Goal: Task Accomplishment & Management: Use online tool/utility

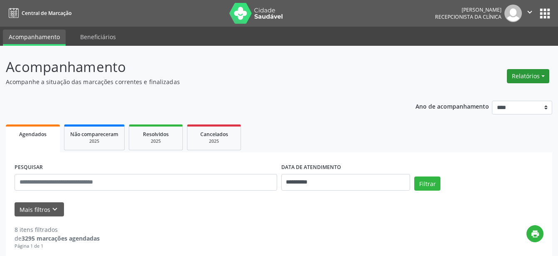
click at [530, 76] on button "Relatórios" at bounding box center [528, 76] width 42 height 14
click at [496, 94] on link "Agendamentos" at bounding box center [505, 94] width 89 height 12
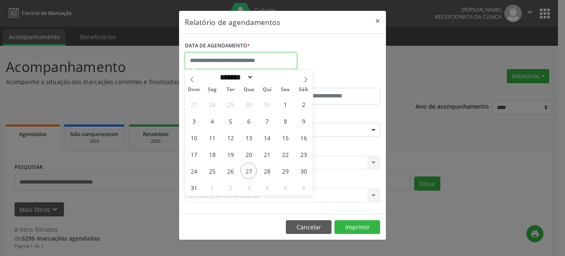
click at [222, 59] on input "text" at bounding box center [241, 60] width 112 height 17
click at [253, 168] on span "27" at bounding box center [249, 171] width 16 height 16
type input "**********"
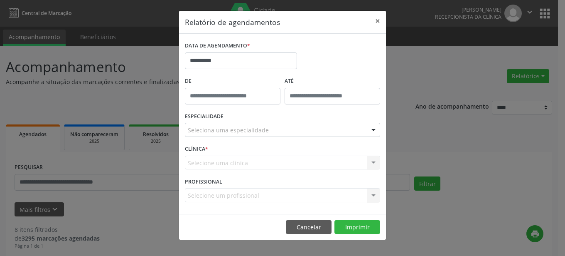
click at [376, 129] on div at bounding box center [373, 130] width 12 height 14
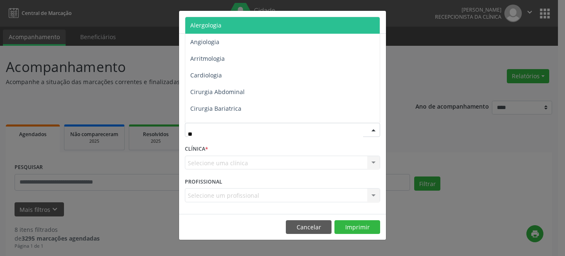
type input "***"
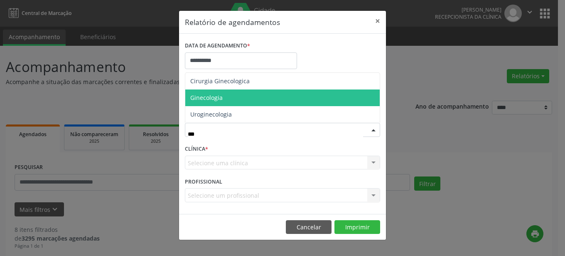
click at [257, 100] on span "Ginecologia" at bounding box center [282, 97] width 195 height 17
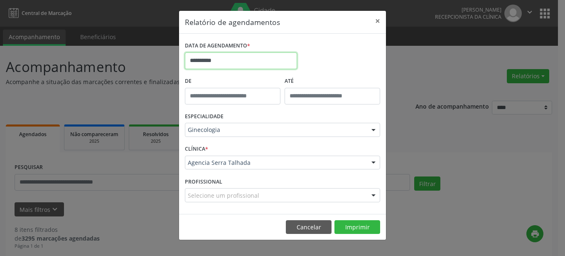
click at [250, 54] on input "**********" at bounding box center [241, 60] width 112 height 17
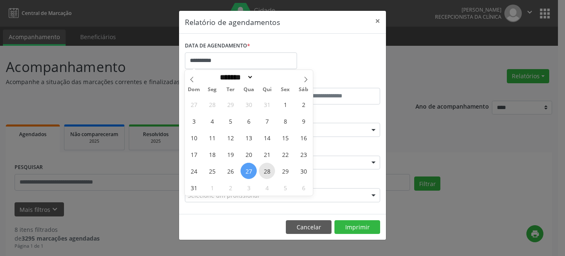
click at [266, 168] on span "28" at bounding box center [267, 171] width 16 height 16
type input "**********"
click at [266, 168] on span "28" at bounding box center [267, 171] width 16 height 16
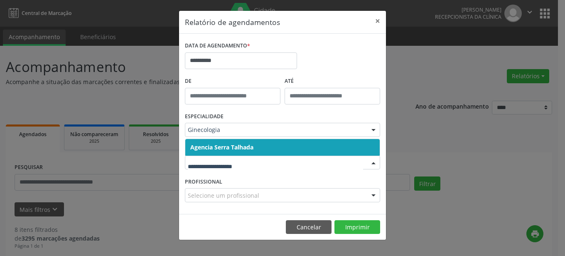
click at [266, 168] on div at bounding box center [282, 162] width 195 height 14
click at [360, 225] on button "Imprimir" at bounding box center [358, 227] width 46 height 14
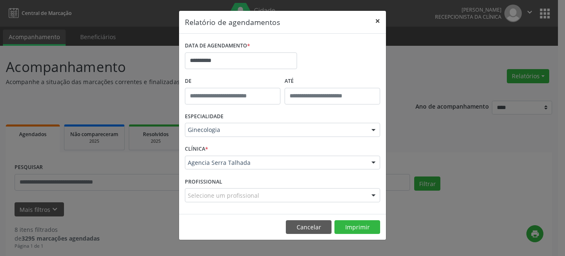
click at [378, 22] on button "×" at bounding box center [378, 21] width 17 height 20
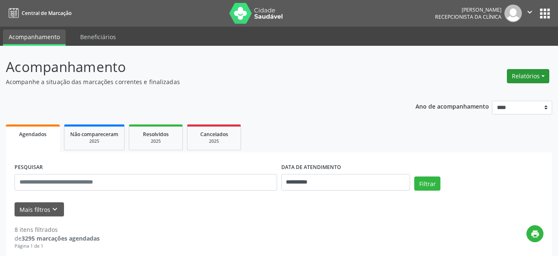
click at [542, 77] on button "Relatórios" at bounding box center [528, 76] width 42 height 14
click at [505, 93] on link "Agendamentos" at bounding box center [505, 94] width 89 height 12
select select "*"
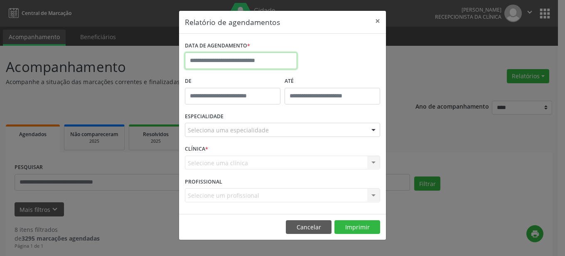
click at [242, 57] on input "text" at bounding box center [241, 60] width 112 height 17
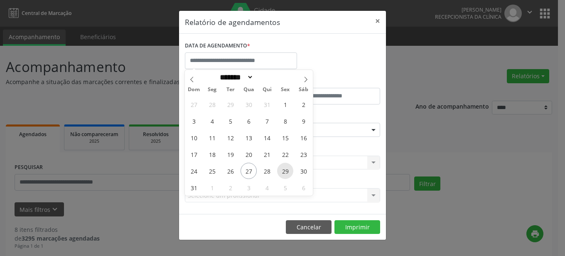
click at [286, 172] on span "29" at bounding box center [285, 171] width 16 height 16
type input "**********"
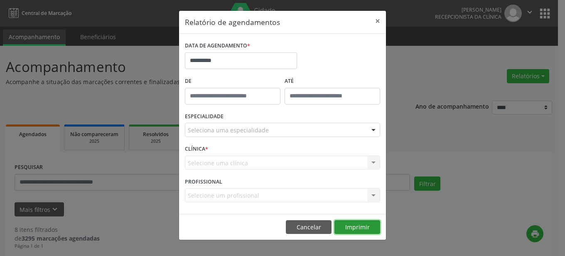
click at [360, 224] on button "Imprimir" at bounding box center [358, 227] width 46 height 14
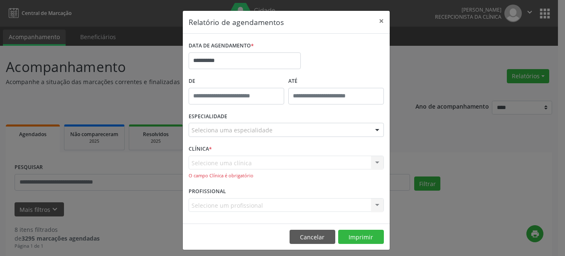
click at [373, 161] on div "Selecione uma clínica Agencia Serra Talhada Nenhum resultado encontrado para: "…" at bounding box center [286, 167] width 195 height 24
click at [312, 161] on div "Selecione uma clínica Agencia Serra Talhada Nenhum resultado encontrado para: "…" at bounding box center [286, 167] width 195 height 24
click at [375, 23] on button "×" at bounding box center [381, 21] width 17 height 20
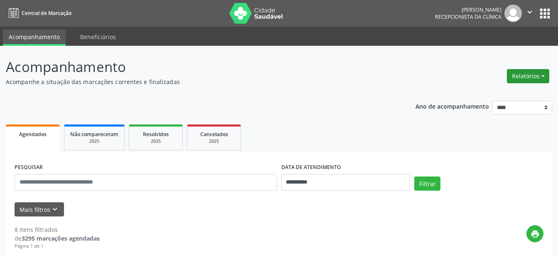
click at [542, 71] on button "Relatórios" at bounding box center [528, 76] width 42 height 14
click at [502, 93] on link "Agendamentos" at bounding box center [505, 94] width 89 height 12
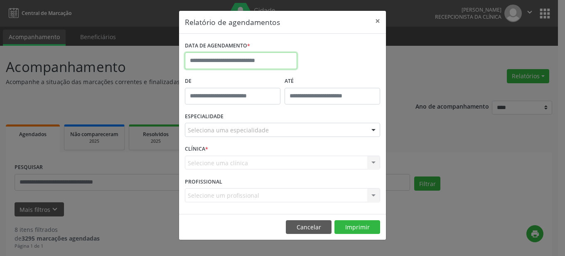
click at [276, 58] on input "text" at bounding box center [241, 60] width 112 height 17
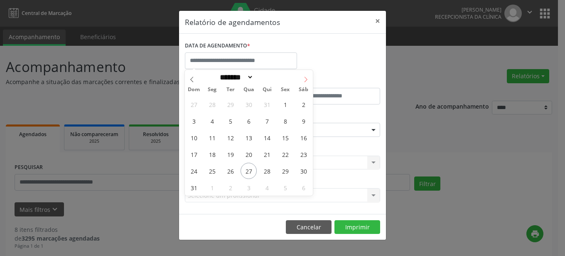
click at [303, 78] on icon at bounding box center [306, 79] width 6 height 6
select select "*"
click at [252, 106] on span "3" at bounding box center [249, 104] width 16 height 16
type input "**********"
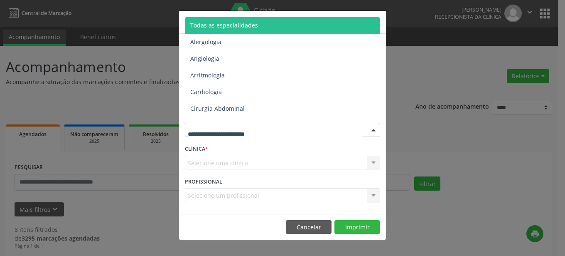
click at [323, 131] on div at bounding box center [282, 130] width 195 height 14
type input "***"
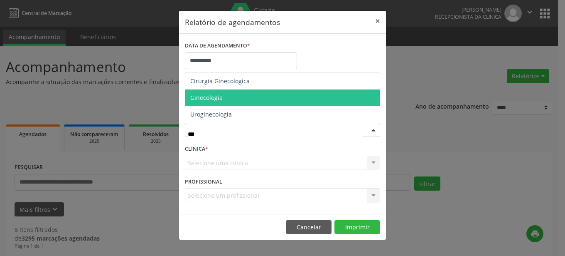
click at [284, 94] on span "Ginecologia" at bounding box center [282, 97] width 195 height 17
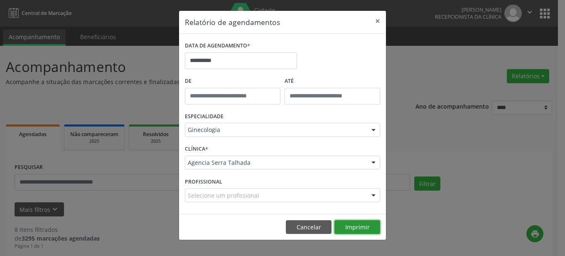
click at [363, 227] on button "Imprimir" at bounding box center [358, 227] width 46 height 14
click at [378, 21] on button "×" at bounding box center [378, 21] width 17 height 20
